Goal: Task Accomplishment & Management: Manage account settings

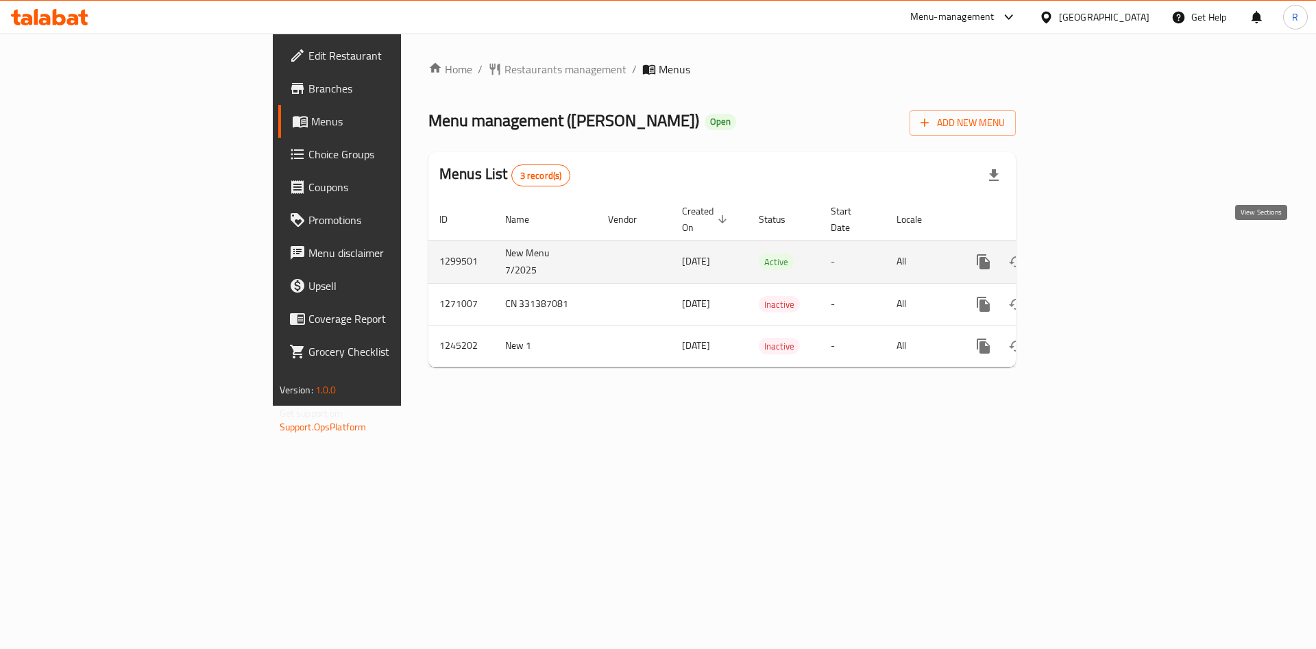
click at [1090, 254] on icon "enhanced table" at bounding box center [1082, 262] width 16 height 16
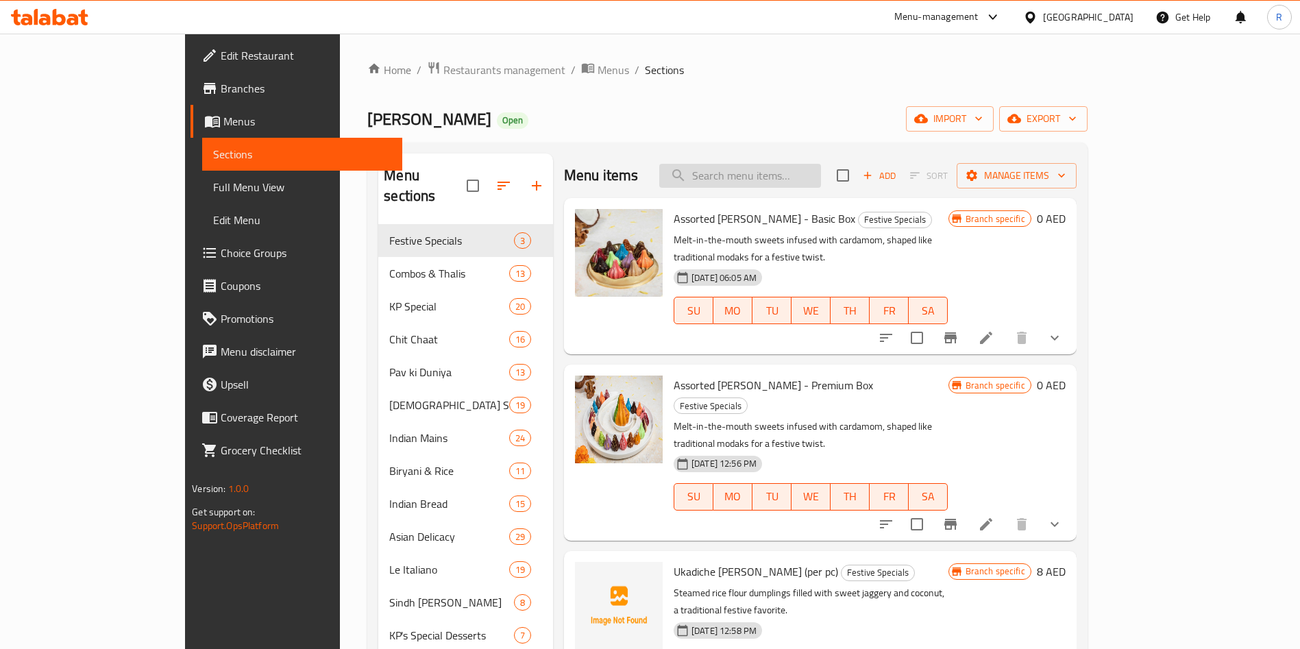
click at [769, 180] on input "search" at bounding box center [740, 176] width 162 height 24
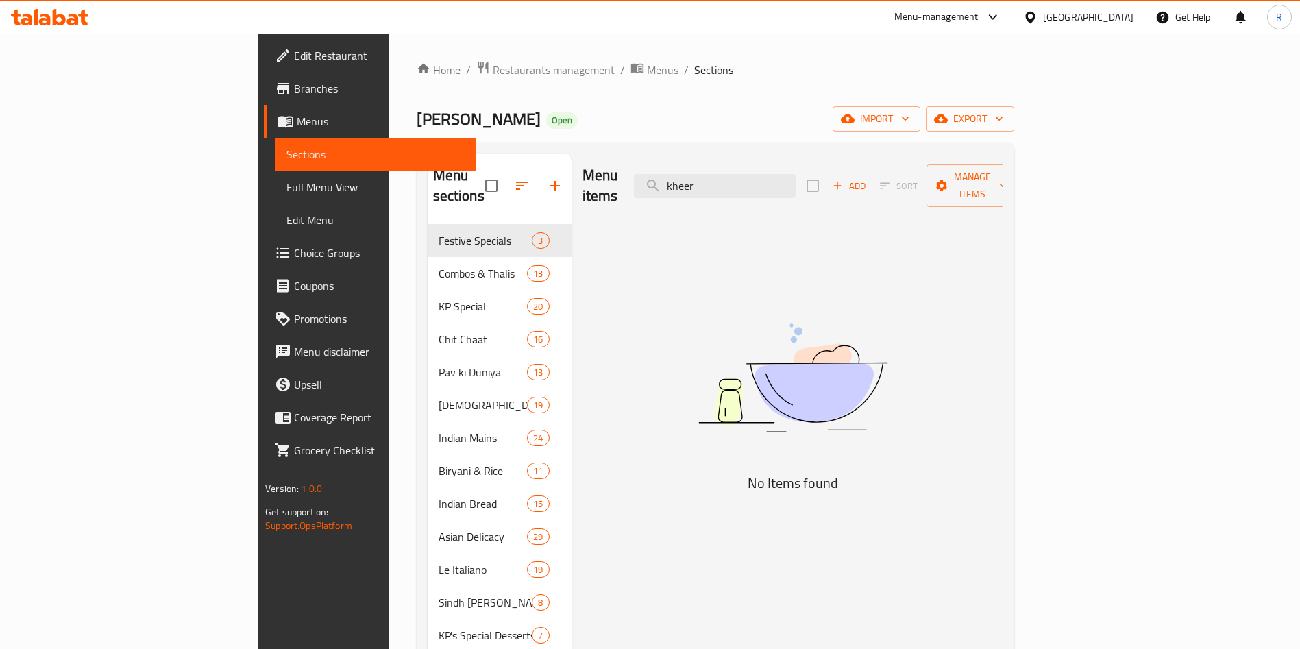
type input "kheer"
click at [294, 249] on span "Choice Groups" at bounding box center [379, 253] width 171 height 16
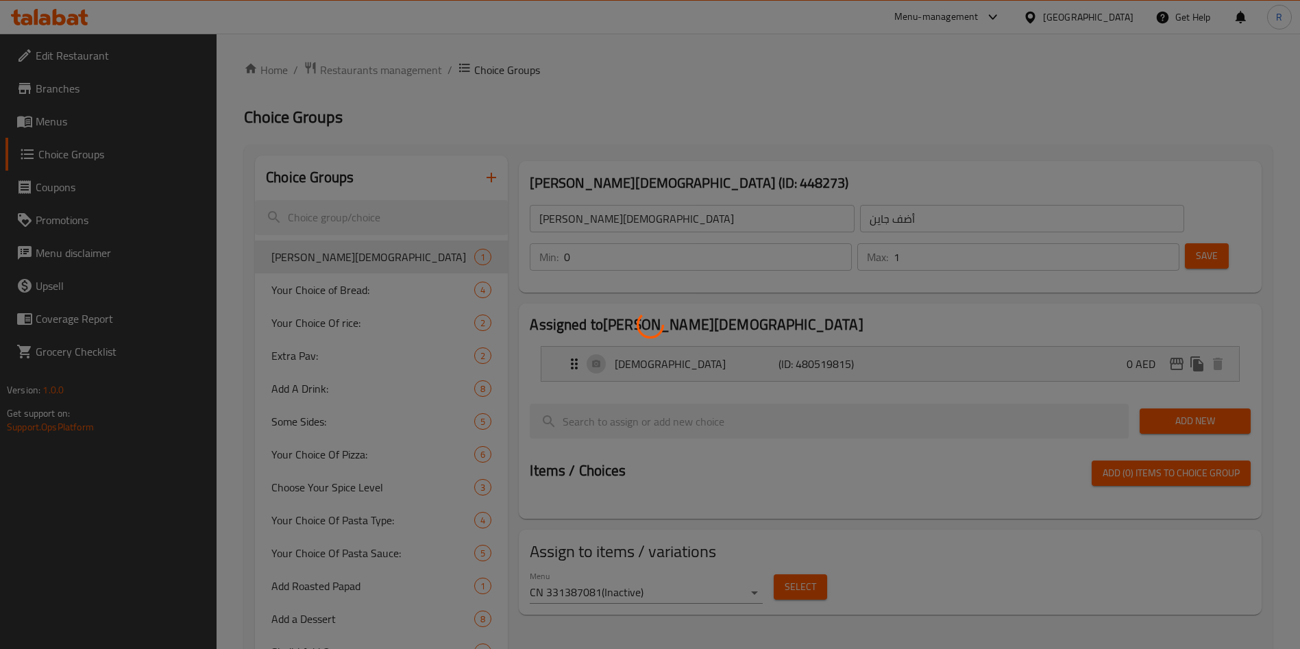
click at [400, 223] on div at bounding box center [650, 324] width 1300 height 649
click at [400, 214] on div at bounding box center [650, 324] width 1300 height 649
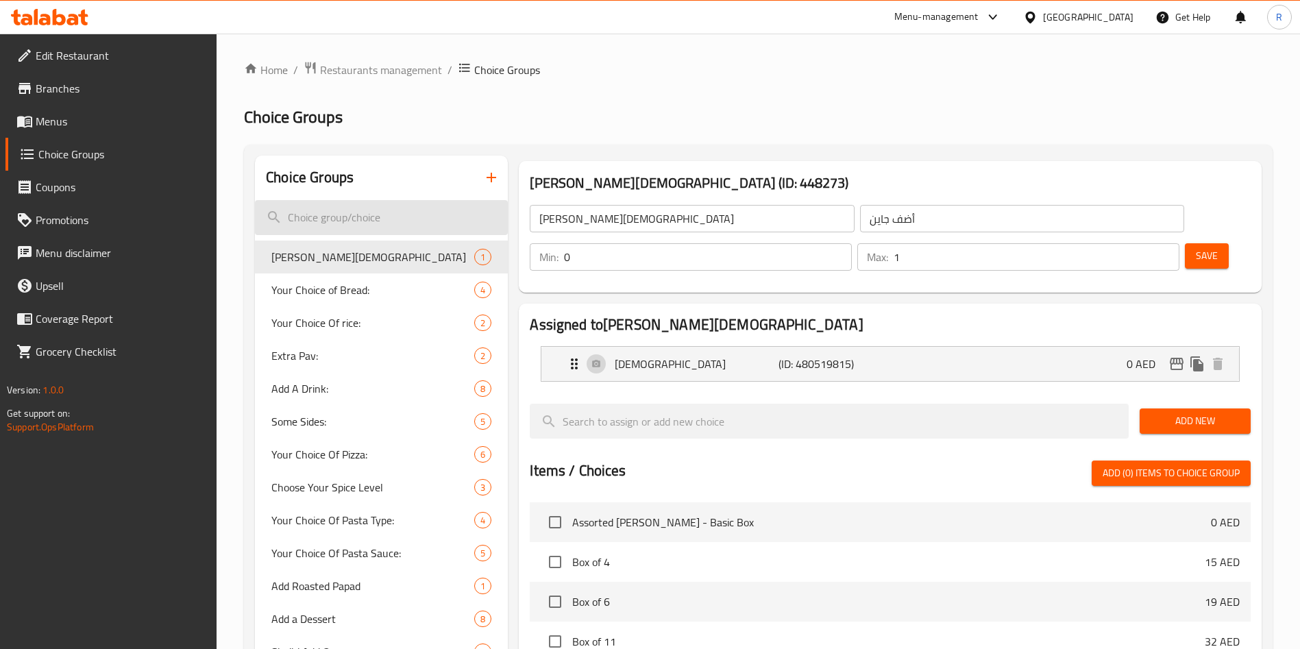
click at [315, 215] on input "search" at bounding box center [381, 217] width 253 height 35
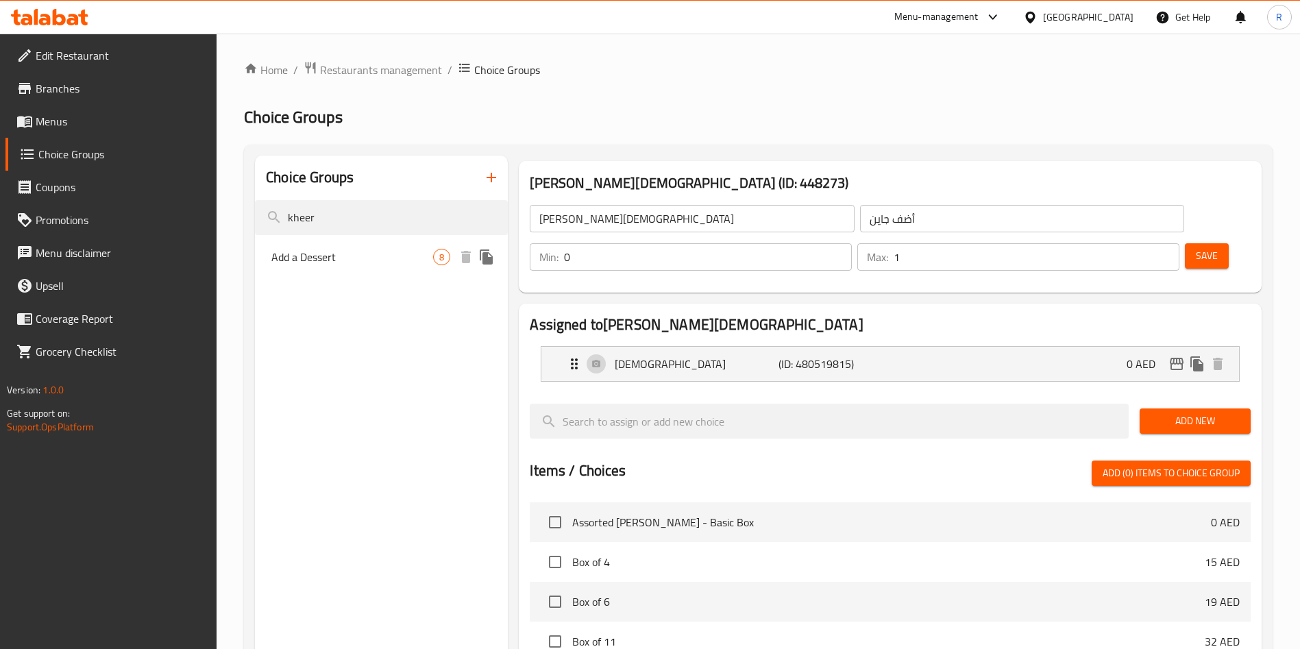
type input "kheer"
click at [334, 264] on span "Add a Dessert" at bounding box center [352, 257] width 162 height 16
type input "Add a Dessert"
type input "8"
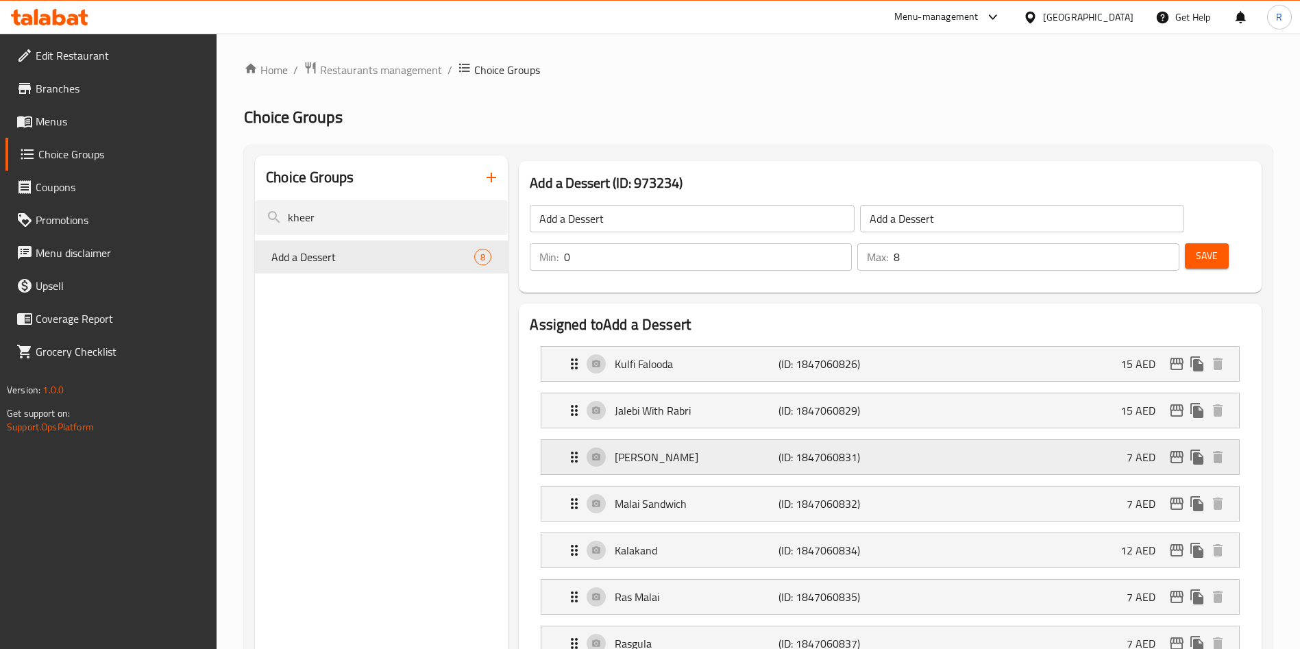
scroll to position [206, 0]
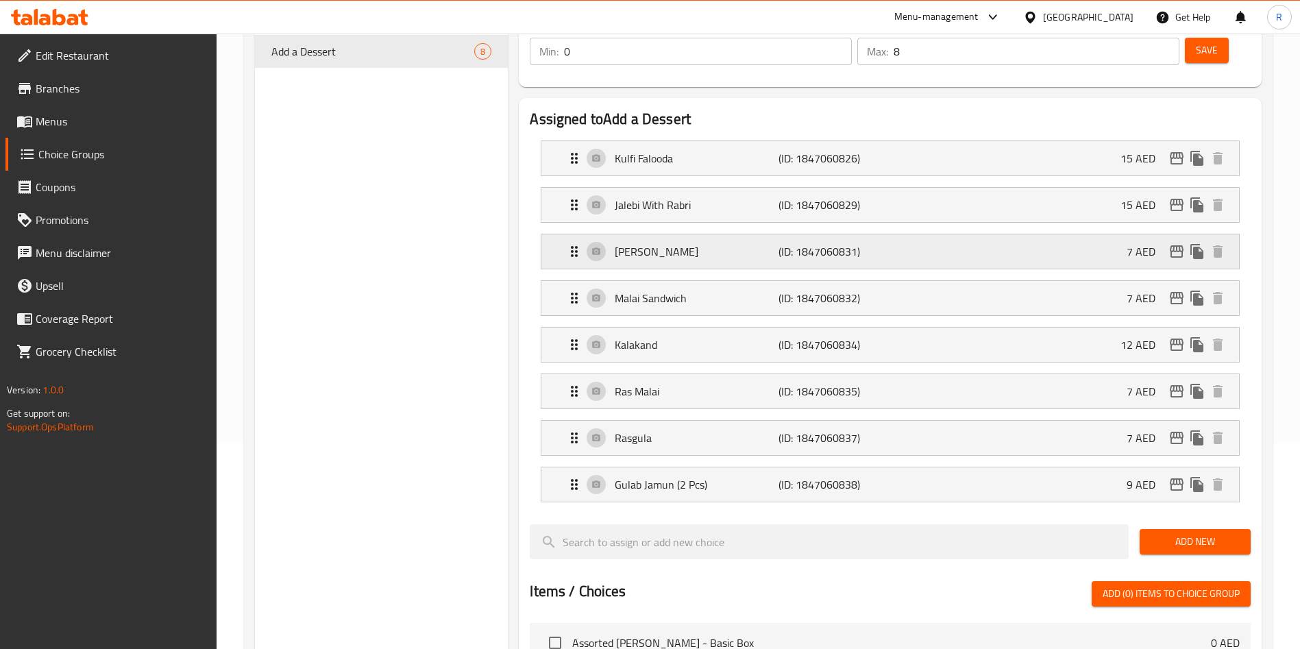
click at [680, 234] on div "[PERSON_NAME] (ID: 1847060831) 7 AED" at bounding box center [894, 251] width 656 height 34
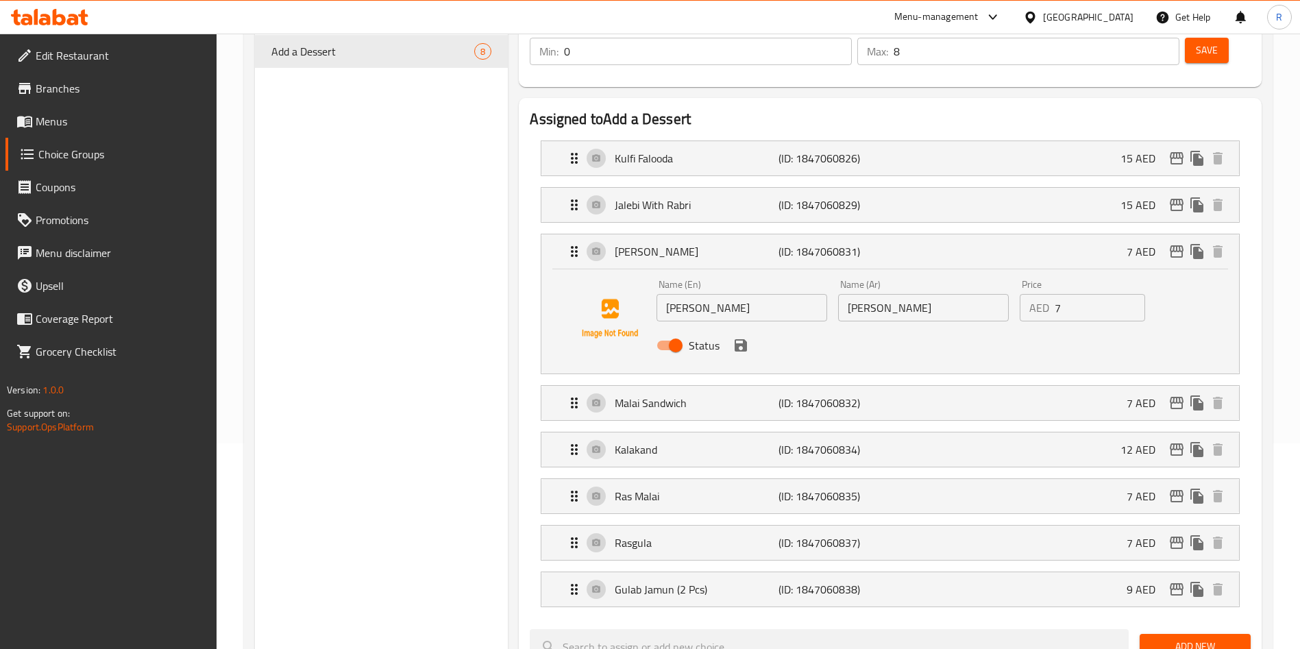
click at [712, 294] on input "[PERSON_NAME]" at bounding box center [741, 307] width 171 height 27
click at [736, 339] on icon "save" at bounding box center [741, 345] width 12 height 12
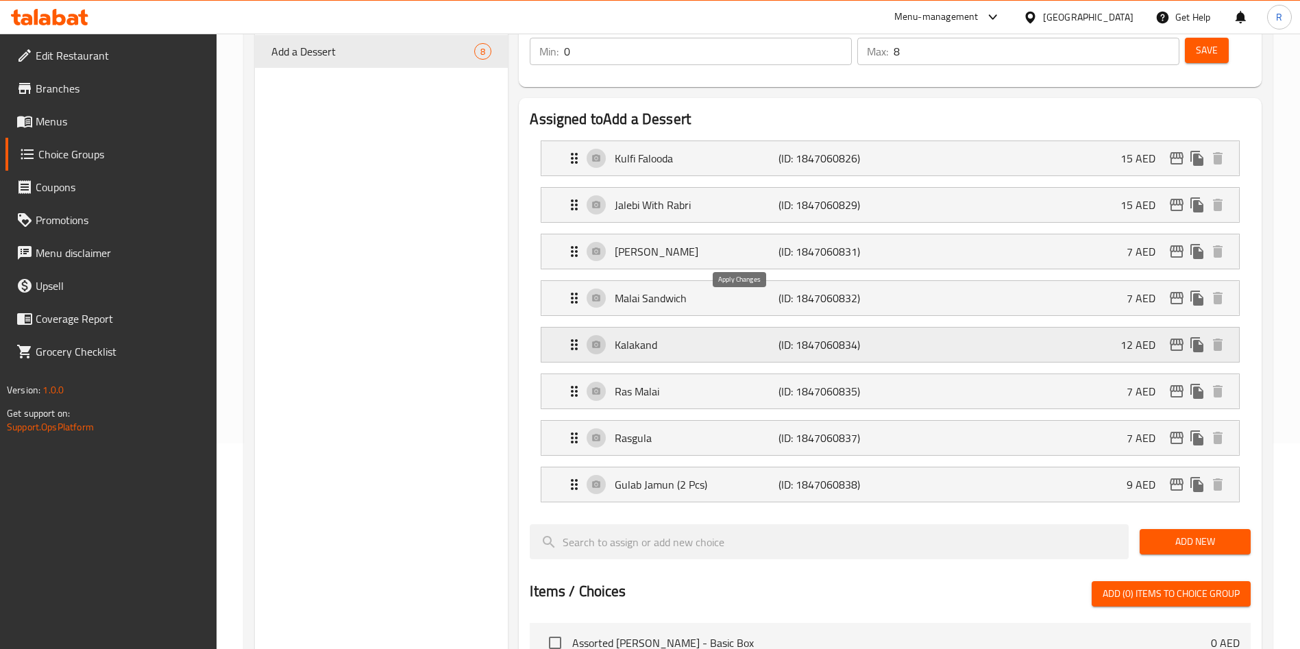
type input "[PERSON_NAME]"
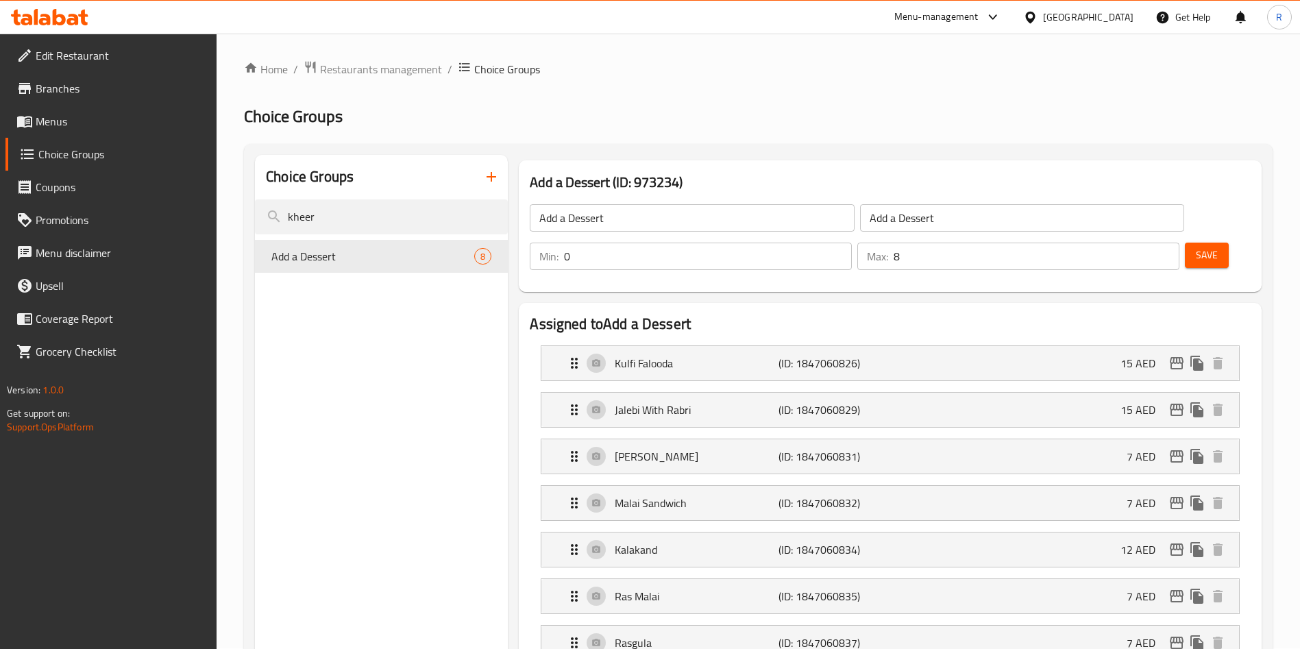
scroll to position [0, 0]
click at [1196, 247] on span "Save" at bounding box center [1207, 255] width 22 height 17
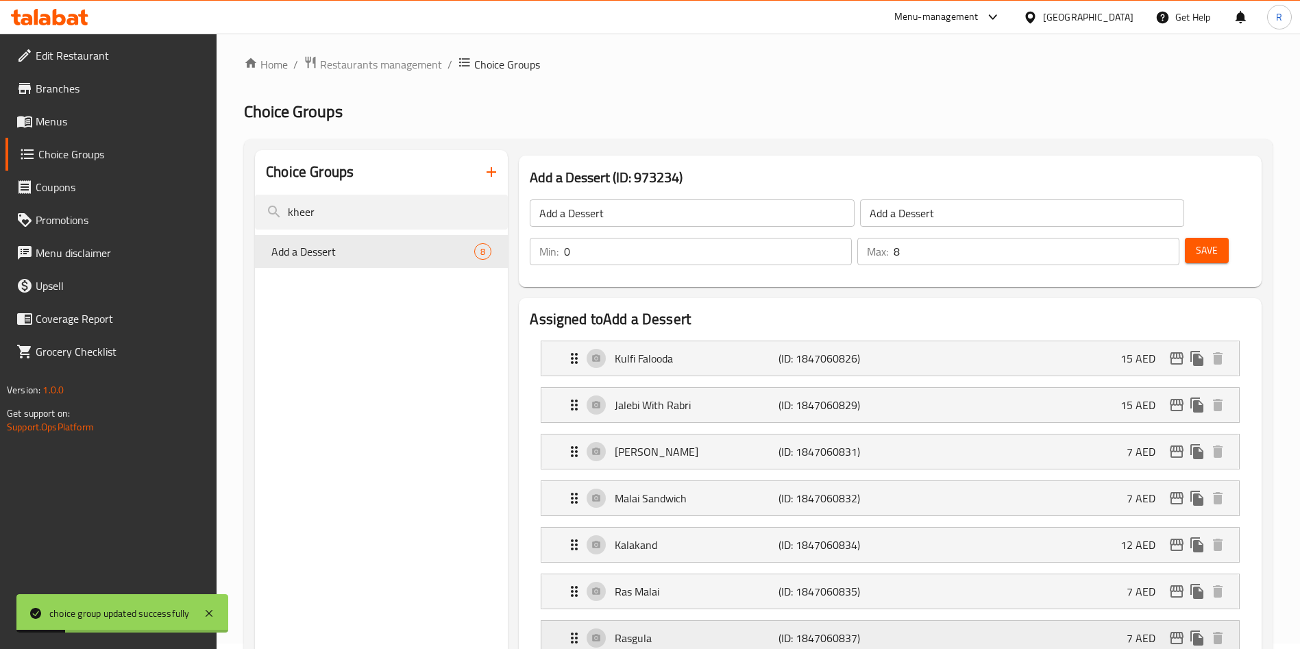
scroll to position [206, 0]
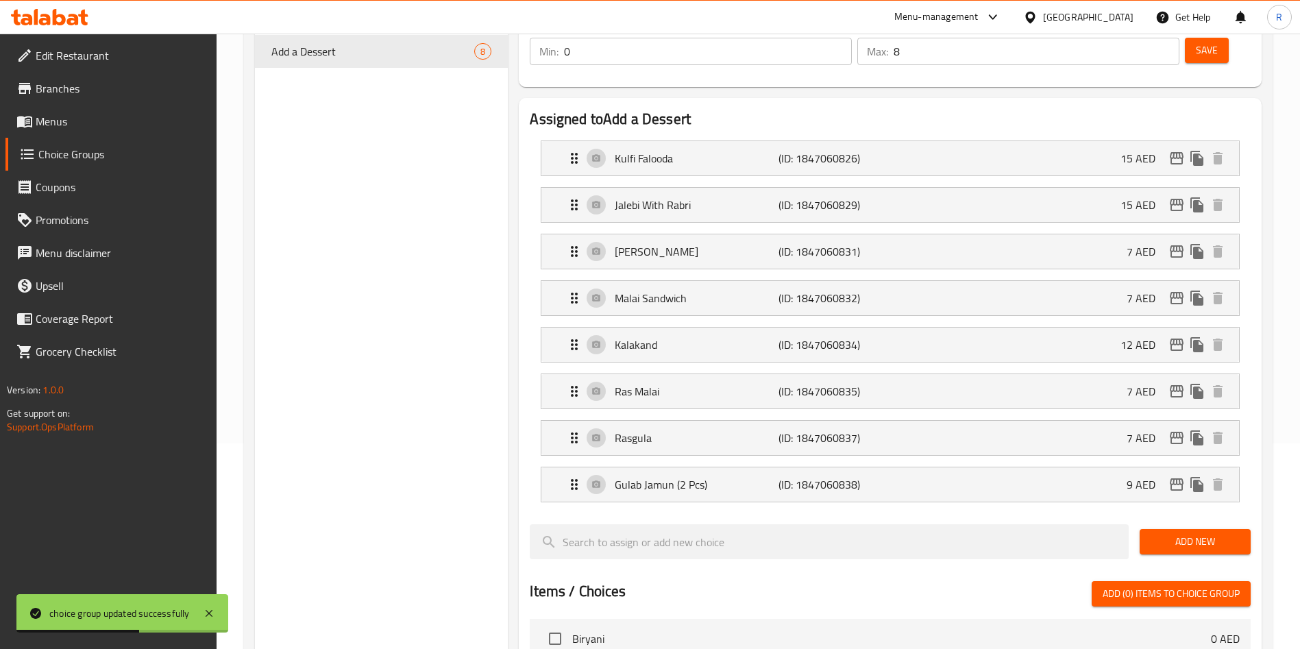
drag, startPoint x: 774, startPoint y: 208, endPoint x: 773, endPoint y: 218, distance: 10.3
click at [773, 218] on nav "Kulfi Falooda (ID: 1847060826) 15 AED Name (En) Kulfi Falooda Name (En) Name (A…" at bounding box center [890, 322] width 721 height 384
click at [773, 243] on p "[PERSON_NAME]" at bounding box center [696, 251] width 163 height 16
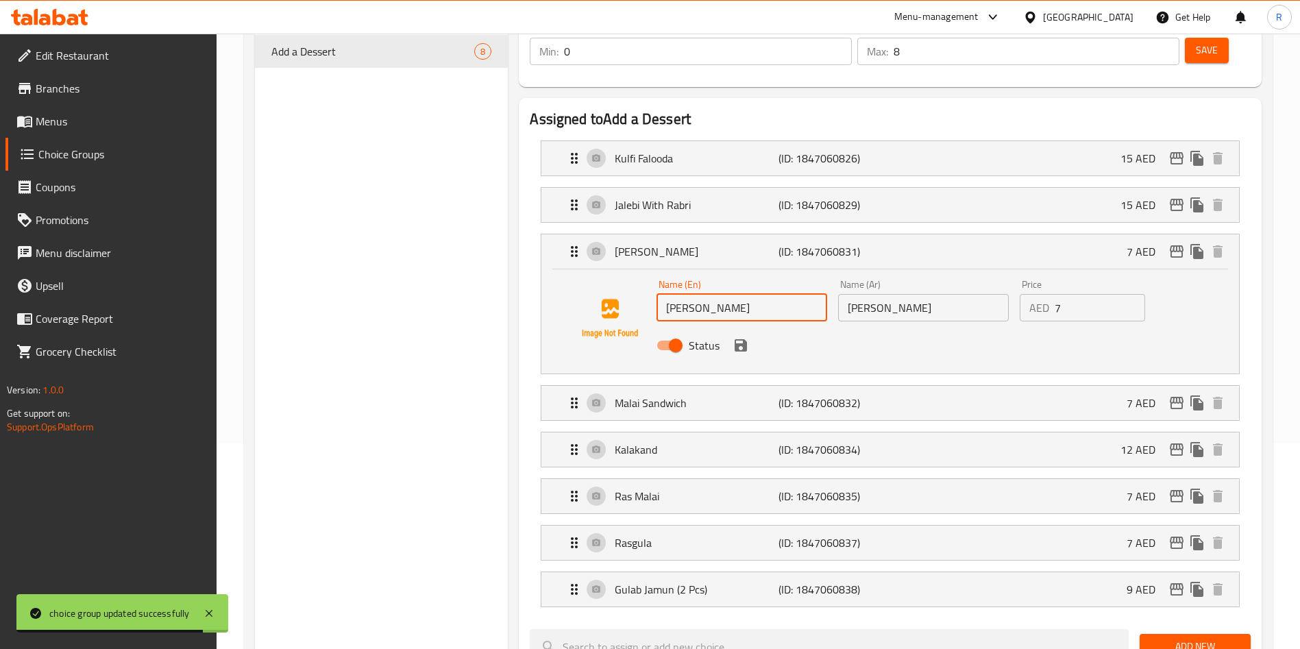
click at [779, 294] on input "[PERSON_NAME]" at bounding box center [741, 307] width 171 height 27
click at [965, 294] on input "[PERSON_NAME]" at bounding box center [923, 307] width 171 height 27
paste input "K"
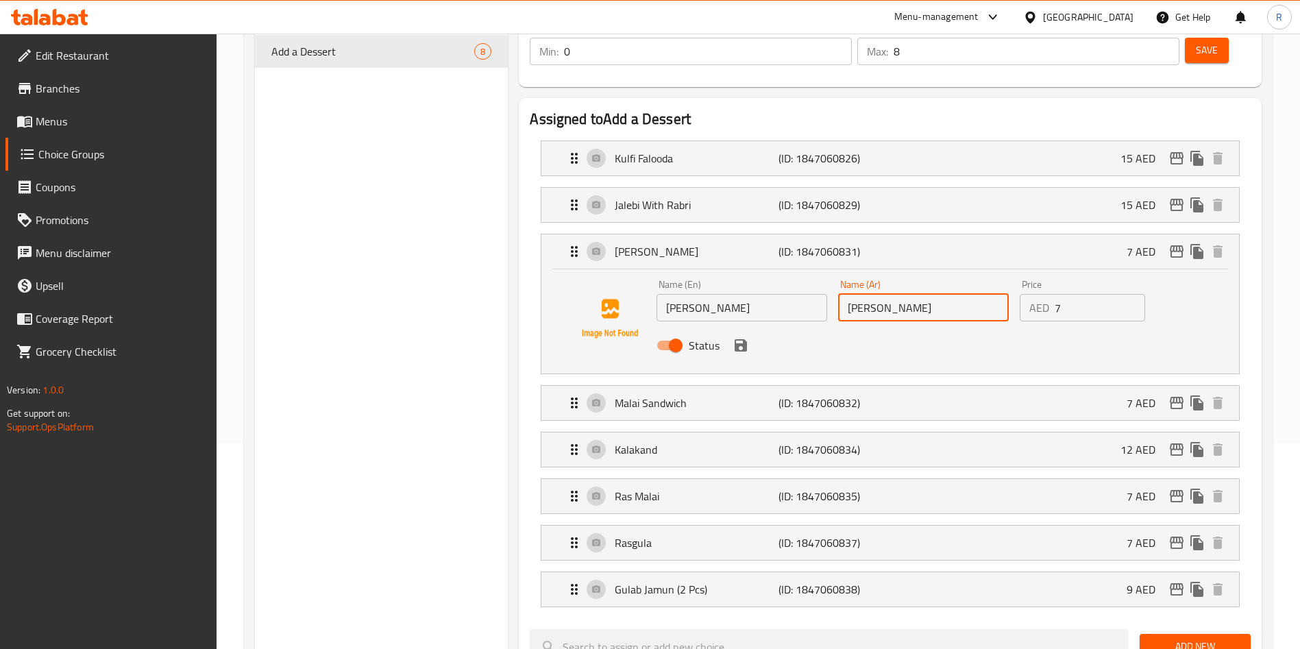
scroll to position [0, 0]
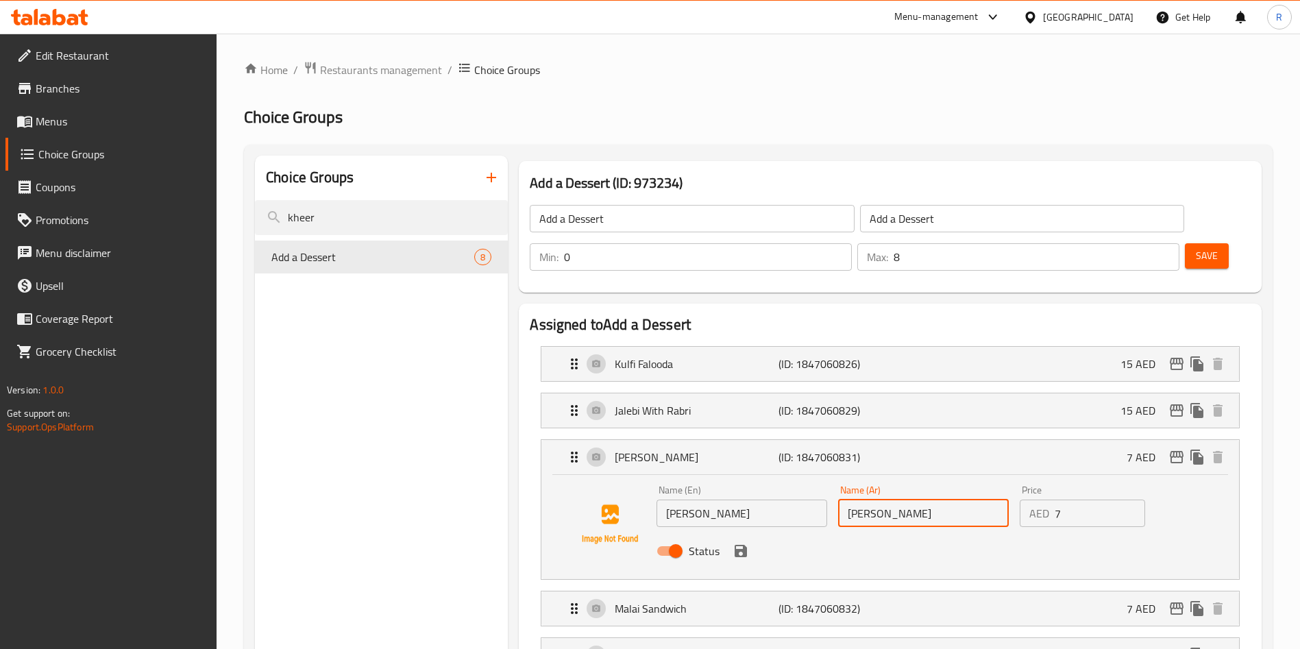
type input "[PERSON_NAME]"
click at [1196, 247] on span "Save" at bounding box center [1207, 255] width 22 height 17
